Goal: Information Seeking & Learning: Find specific fact

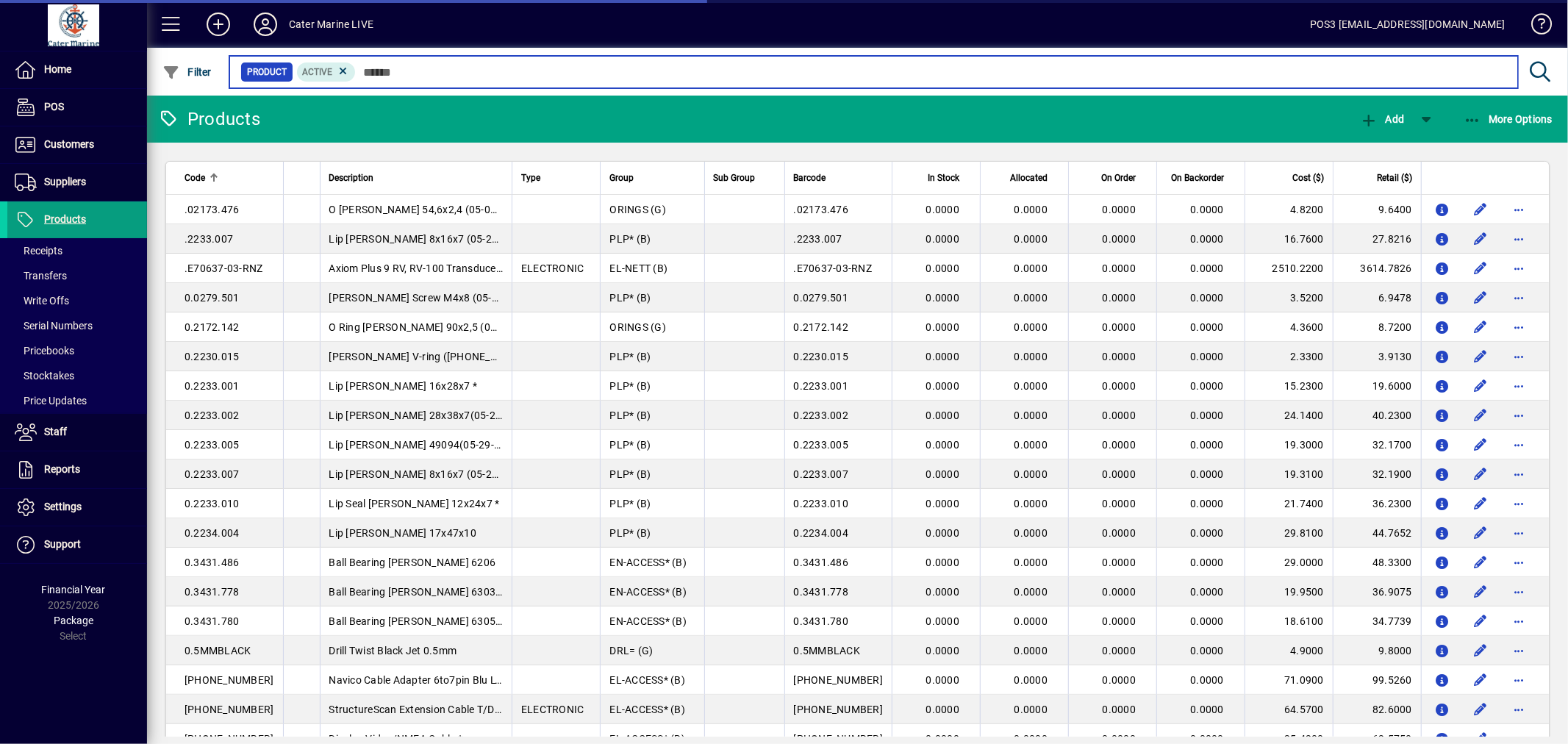
click at [404, 74] on input "text" at bounding box center [931, 72] width 1151 height 21
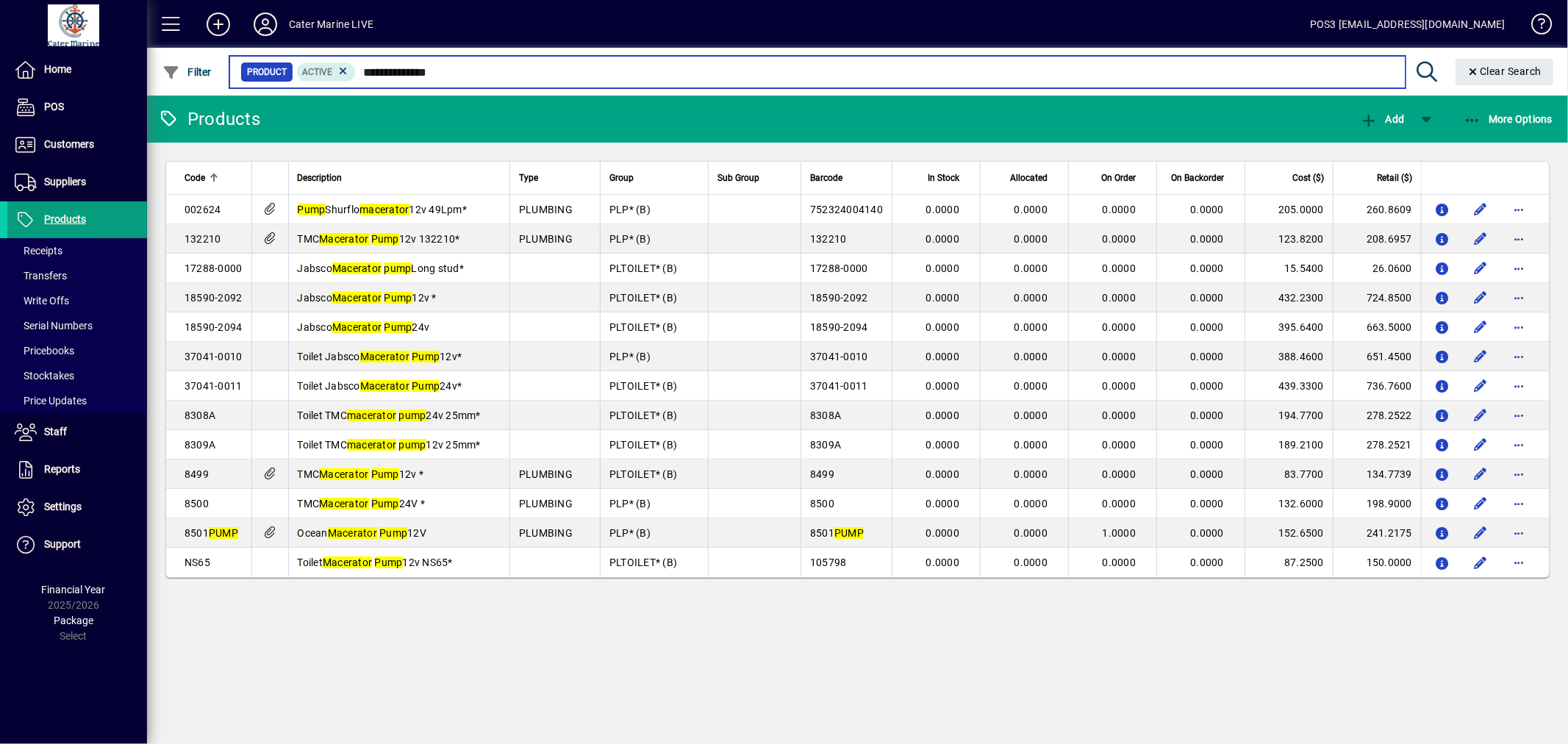
type input "**********"
